Goal: Transaction & Acquisition: Obtain resource

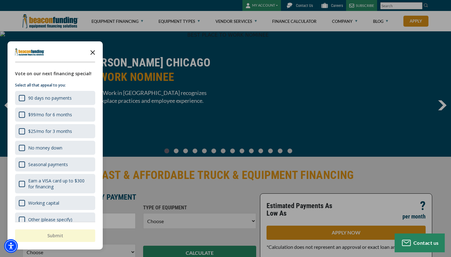
click at [93, 52] on icon "Close the survey" at bounding box center [92, 52] width 13 height 13
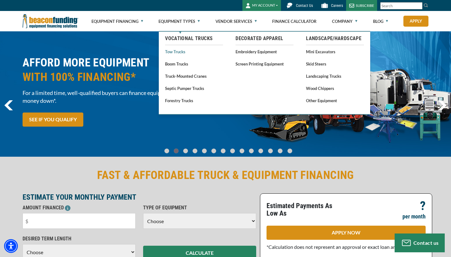
click at [171, 53] on link "Tow Trucks" at bounding box center [194, 52] width 58 height 8
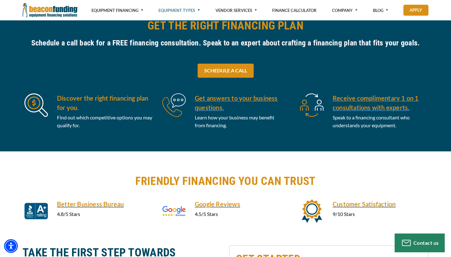
scroll to position [297, 0]
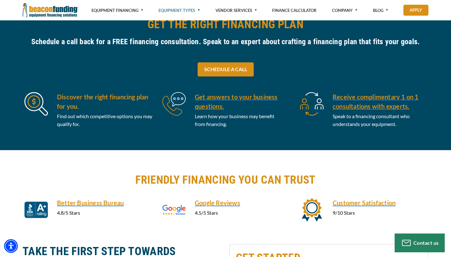
click at [68, 117] on span "Find out which competitive options you may qualify for." at bounding box center [104, 120] width 95 height 14
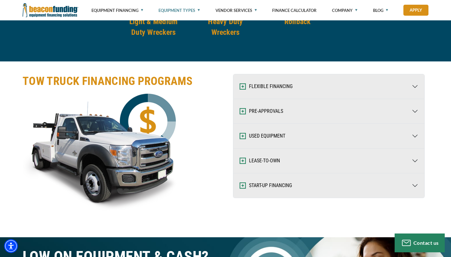
scroll to position [961, 0]
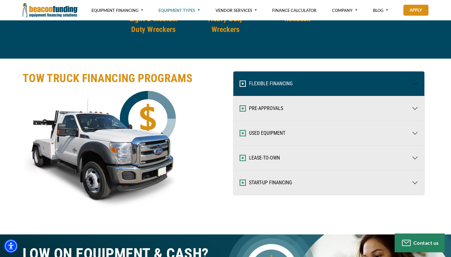
click at [246, 83] on button "FLEXIBLE FINANCING" at bounding box center [328, 83] width 191 height 24
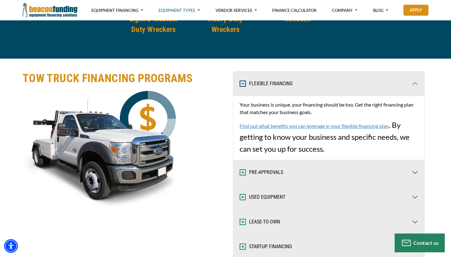
click at [246, 83] on button "FLEXIBLE FINANCING" at bounding box center [328, 83] width 191 height 24
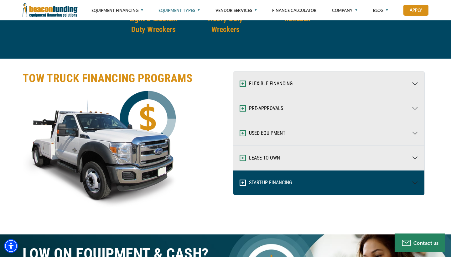
click at [245, 181] on img "button" at bounding box center [242, 182] width 6 height 6
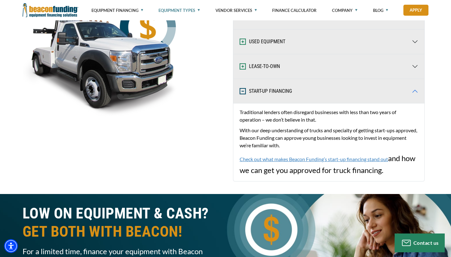
scroll to position [1071, 0]
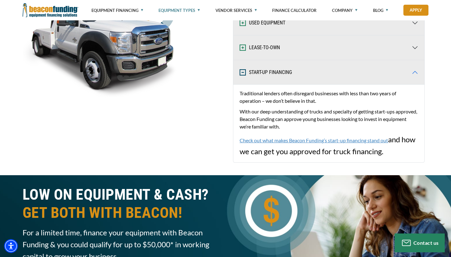
click at [279, 144] on div "Traditional lenders often disregard businesses with less than two years of oper…" at bounding box center [328, 123] width 191 height 78
click at [279, 142] on span "Traditional lenders often disregard businesses with less than two years of oper…" at bounding box center [328, 122] width 178 height 66
click at [279, 141] on link "Check out what makes Beacon Funding’s start-up financing stand out" at bounding box center [313, 140] width 148 height 6
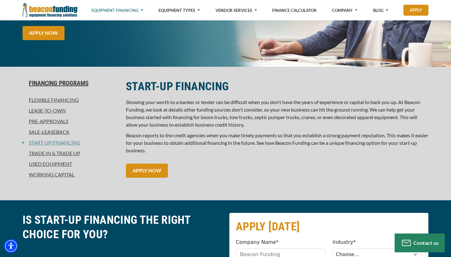
scroll to position [113, 0]
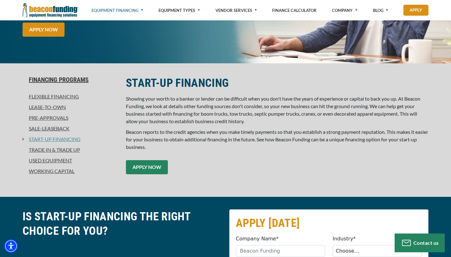
click at [157, 168] on link "APPLY NOW" at bounding box center [147, 167] width 42 height 14
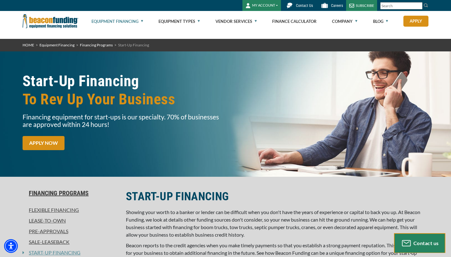
click at [414, 242] on span "Contact us" at bounding box center [425, 243] width 25 height 6
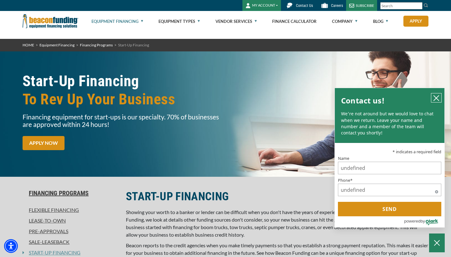
click at [437, 101] on icon "close chatbox" at bounding box center [436, 98] width 6 height 6
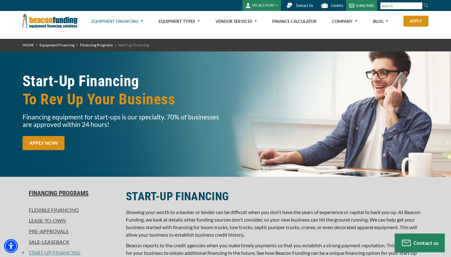
click at [300, 5] on span "Contact Us" at bounding box center [304, 5] width 17 height 4
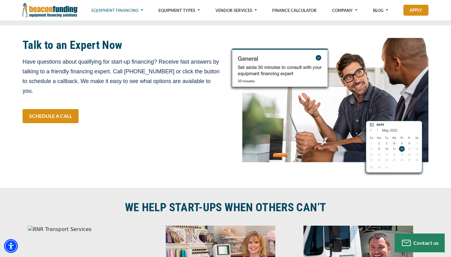
scroll to position [1038, 0]
